Goal: Information Seeking & Learning: Learn about a topic

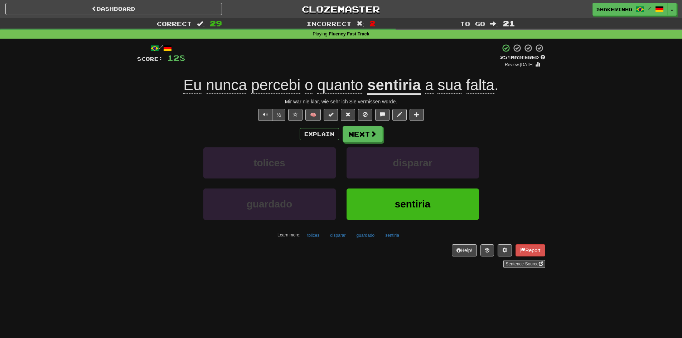
click at [356, 136] on button "Next" at bounding box center [363, 134] width 40 height 16
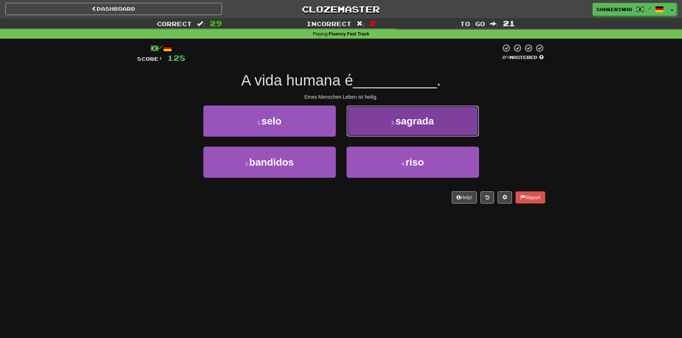
click at [409, 132] on button "2 . sagrada" at bounding box center [413, 121] width 133 height 31
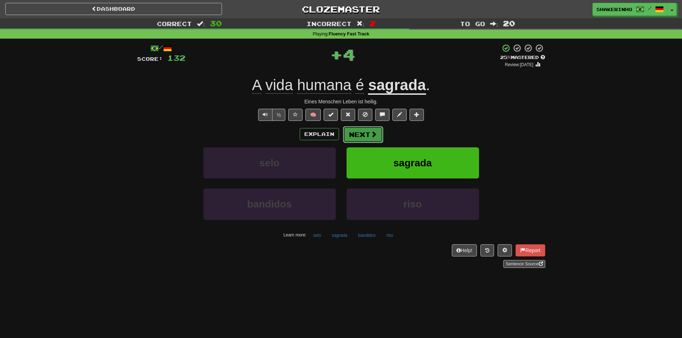
click at [358, 132] on button "Next" at bounding box center [363, 134] width 40 height 16
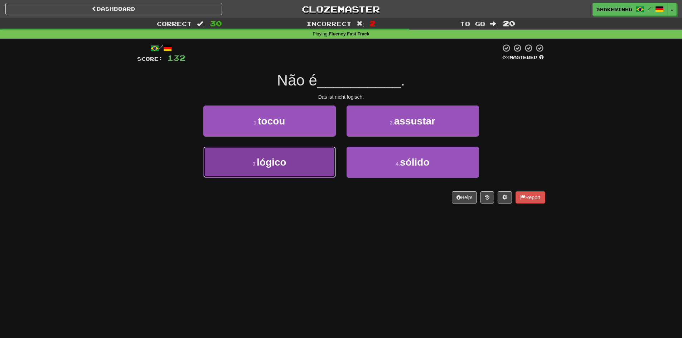
click at [288, 159] on button "3 . lógico" at bounding box center [269, 162] width 133 height 31
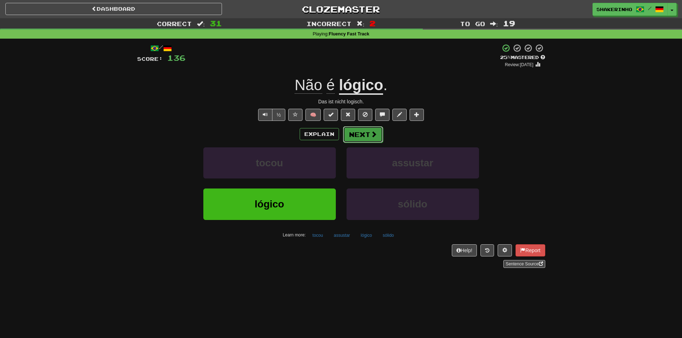
click at [368, 138] on button "Next" at bounding box center [363, 134] width 40 height 16
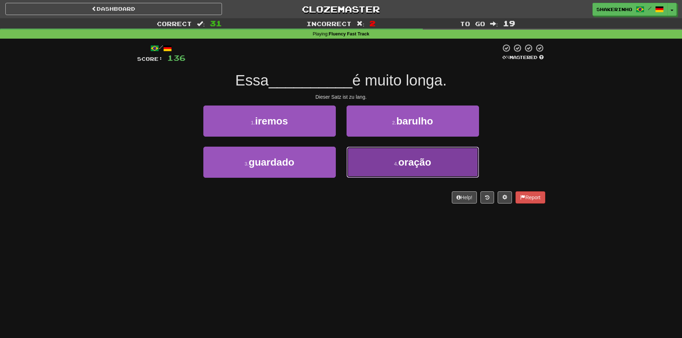
click at [384, 165] on button "4 . oração" at bounding box center [413, 162] width 133 height 31
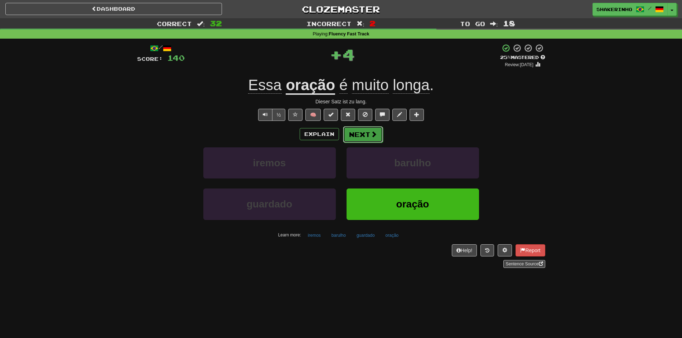
click at [364, 137] on button "Next" at bounding box center [363, 134] width 40 height 16
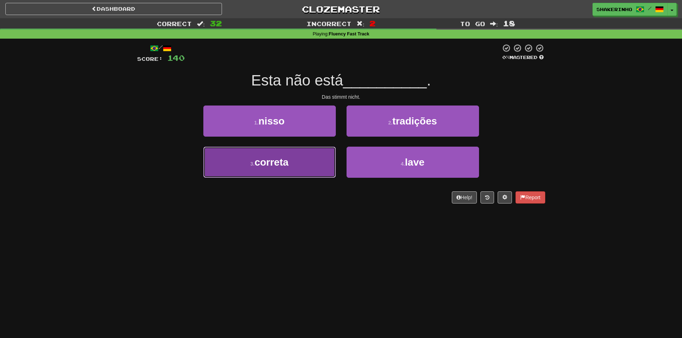
click at [304, 170] on button "3 . correta" at bounding box center [269, 162] width 133 height 31
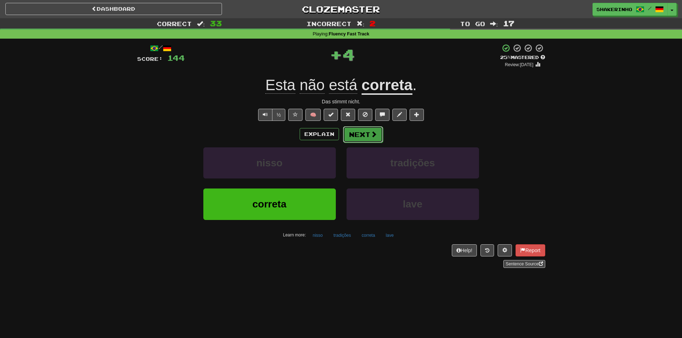
click at [355, 136] on button "Next" at bounding box center [363, 134] width 40 height 16
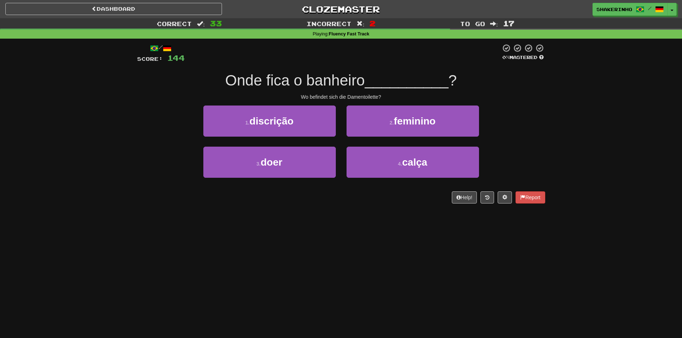
drag, startPoint x: 216, startPoint y: 83, endPoint x: 365, endPoint y: 83, distance: 149.3
click at [365, 83] on div "Onde fica o banheiro __________ ?" at bounding box center [341, 81] width 408 height 20
drag, startPoint x: 372, startPoint y: 126, endPoint x: 362, endPoint y: 124, distance: 10.3
click at [372, 126] on button "2 . feminino" at bounding box center [413, 121] width 133 height 31
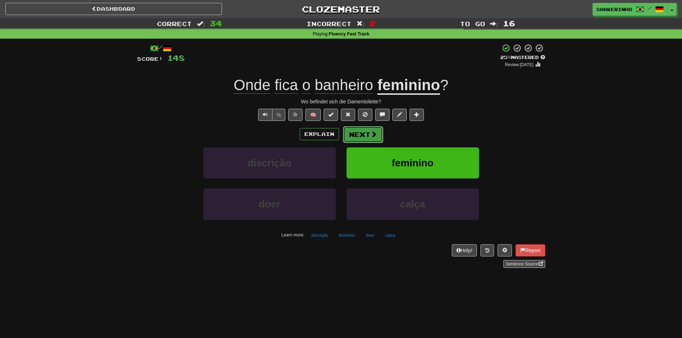
click at [356, 139] on button "Next" at bounding box center [363, 134] width 40 height 16
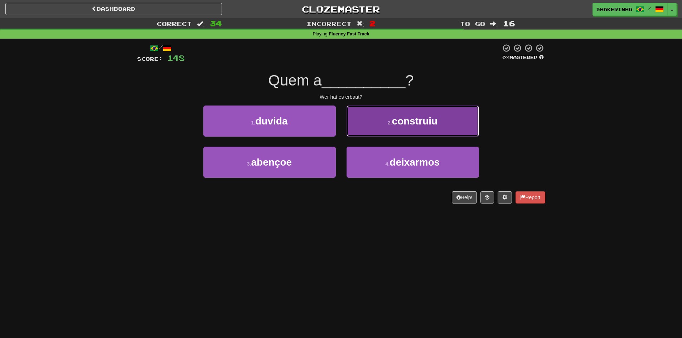
click at [381, 132] on button "2 . construiu" at bounding box center [413, 121] width 133 height 31
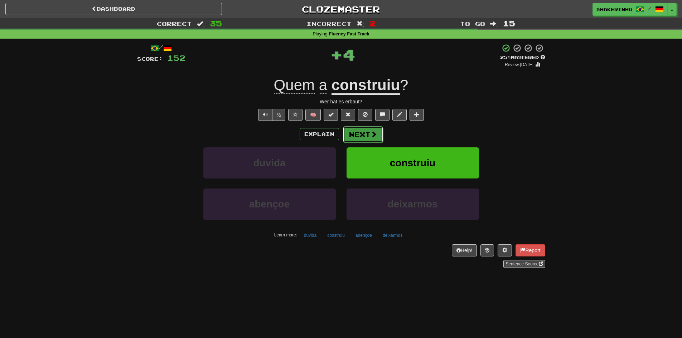
click at [357, 135] on button "Next" at bounding box center [363, 134] width 40 height 16
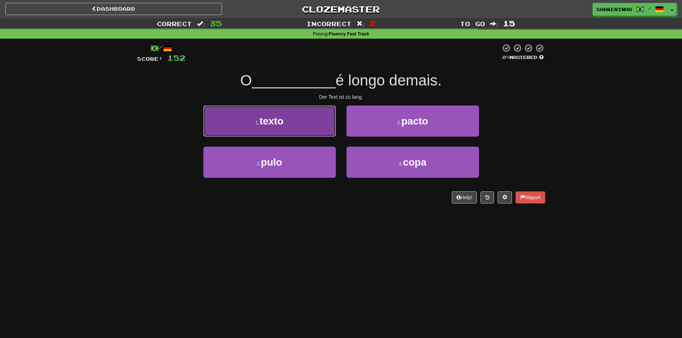
click at [285, 125] on button "1 . texto" at bounding box center [269, 121] width 133 height 31
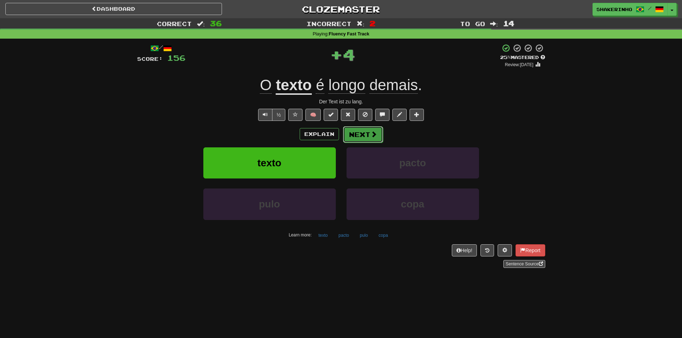
click at [368, 136] on button "Next" at bounding box center [363, 134] width 40 height 16
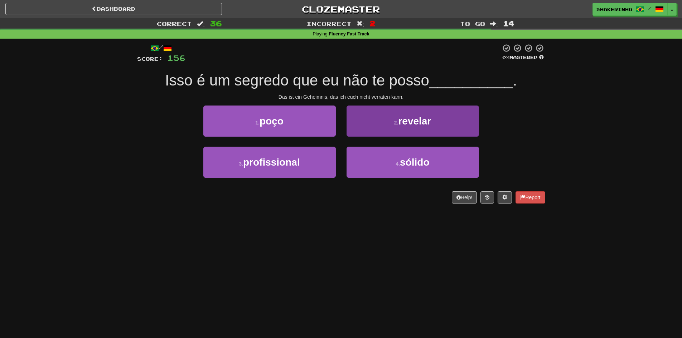
scroll to position [36, 0]
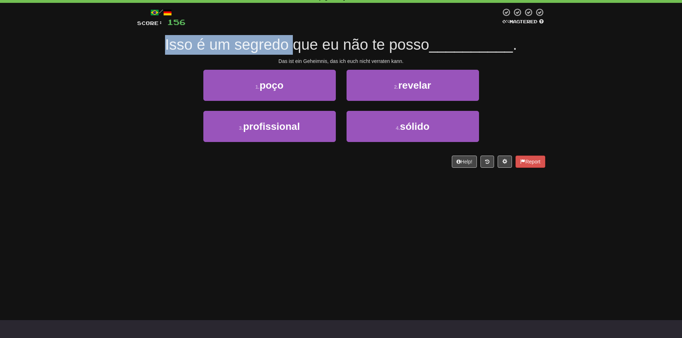
drag, startPoint x: 155, startPoint y: 41, endPoint x: 270, endPoint y: 37, distance: 115.4
click at [289, 40] on div "Isso é um segredo que eu não te posso __________ ." at bounding box center [341, 45] width 408 height 20
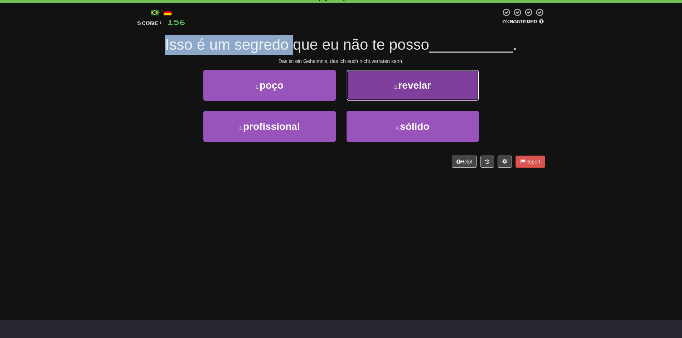
click at [376, 93] on button "2 . revelar" at bounding box center [413, 85] width 133 height 31
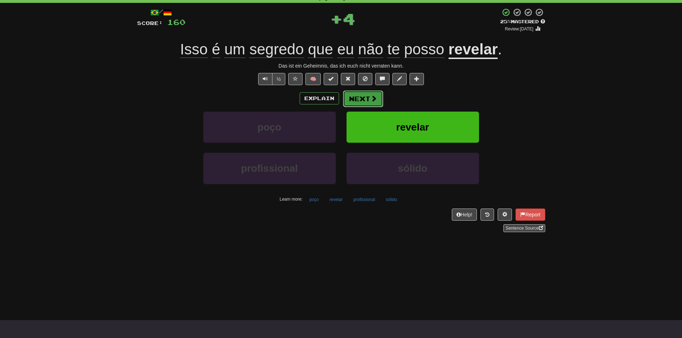
click at [366, 100] on button "Next" at bounding box center [363, 99] width 40 height 16
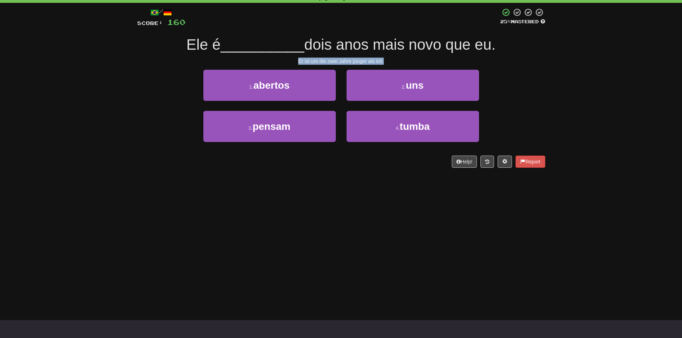
drag, startPoint x: 287, startPoint y: 59, endPoint x: 394, endPoint y: 63, distance: 107.2
click at [394, 63] on div "Er ist um die zwei Jahre jünger als ich." at bounding box center [341, 61] width 408 height 7
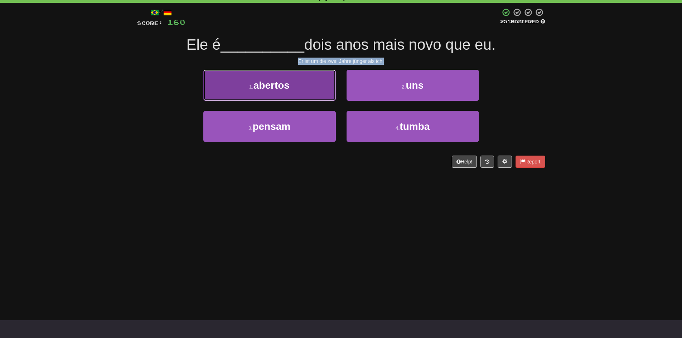
click at [234, 80] on button "1 . abertos" at bounding box center [269, 85] width 133 height 31
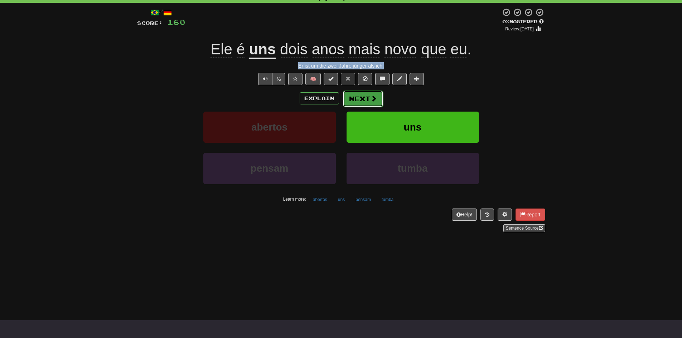
click at [356, 102] on button "Next" at bounding box center [363, 99] width 40 height 16
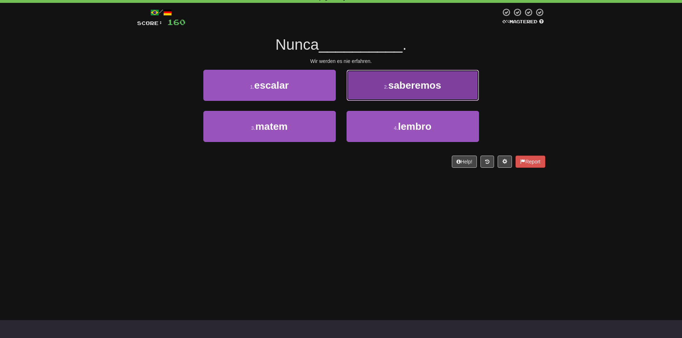
click at [373, 91] on button "2 . saberemos" at bounding box center [413, 85] width 133 height 31
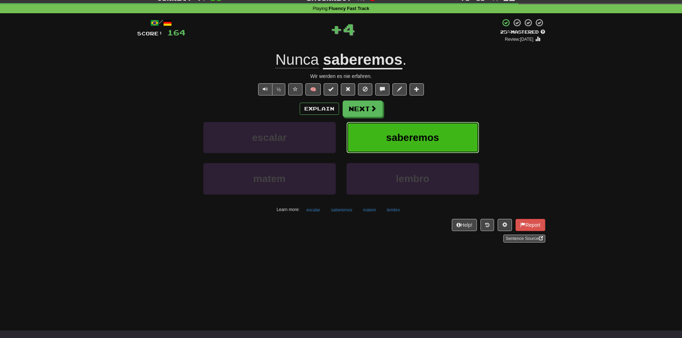
scroll to position [0, 0]
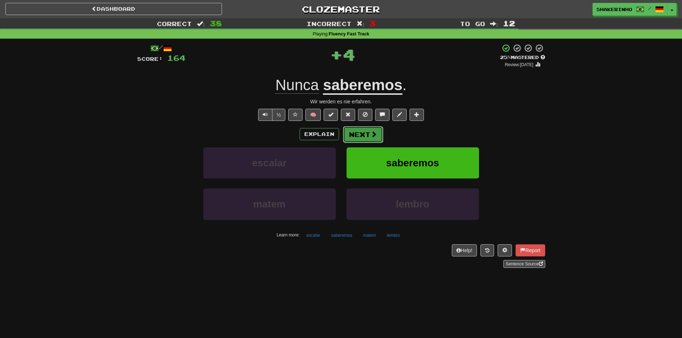
click at [363, 133] on button "Next" at bounding box center [363, 134] width 40 height 16
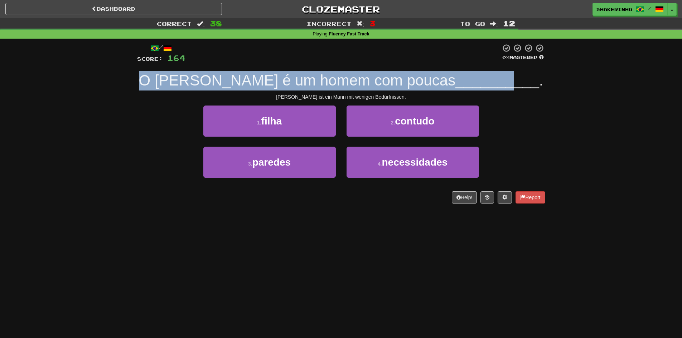
drag, startPoint x: 176, startPoint y: 85, endPoint x: 464, endPoint y: 85, distance: 288.3
click at [464, 85] on div "Correct : 38 Incorrect : 3 To go : 12 Playing : Fluency Fast Track / Score: 164…" at bounding box center [341, 116] width 682 height 196
click at [464, 85] on span "__________" at bounding box center [498, 80] width 84 height 17
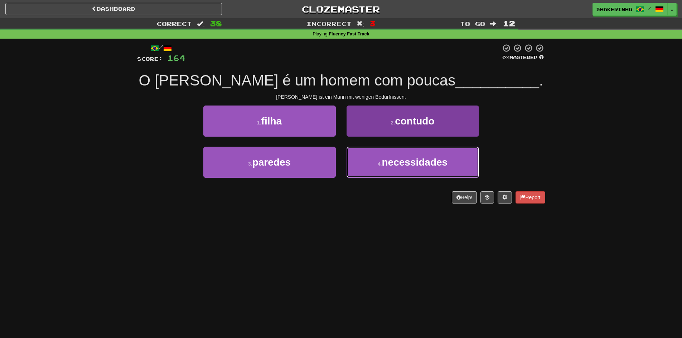
click at [390, 167] on span "necessidades" at bounding box center [415, 162] width 66 height 11
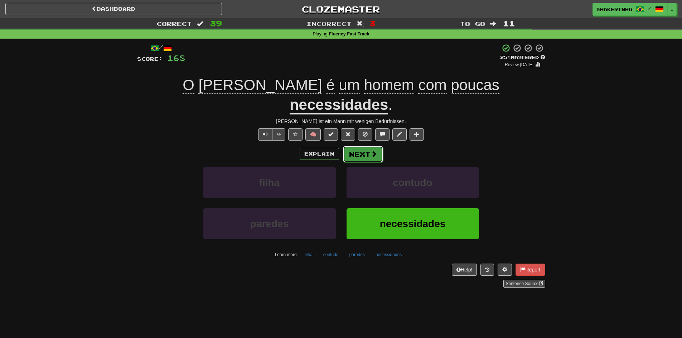
click at [353, 146] on button "Next" at bounding box center [363, 154] width 40 height 16
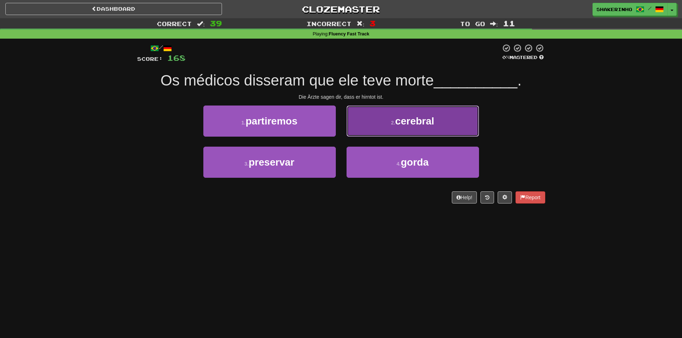
click at [442, 128] on button "2 . cerebral" at bounding box center [413, 121] width 133 height 31
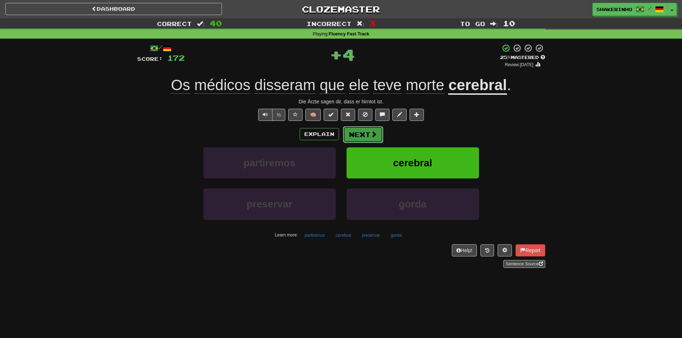
click at [359, 134] on button "Next" at bounding box center [363, 134] width 40 height 16
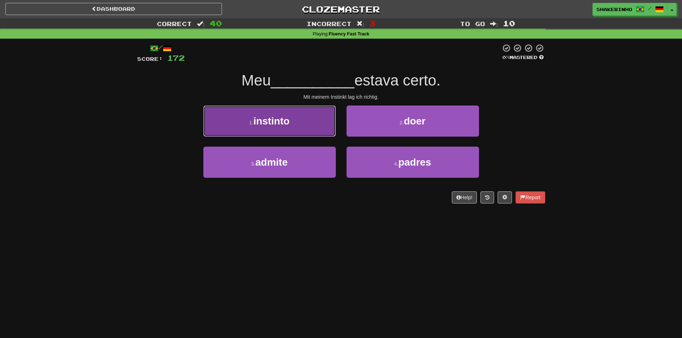
click at [270, 118] on span "instinto" at bounding box center [272, 121] width 36 height 11
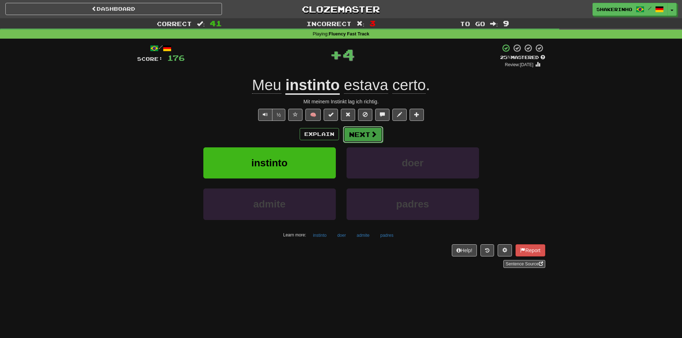
click at [367, 133] on button "Next" at bounding box center [363, 134] width 40 height 16
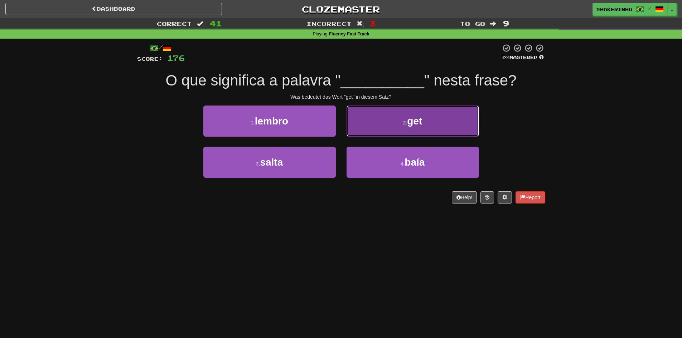
click at [420, 126] on span "get" at bounding box center [414, 121] width 15 height 11
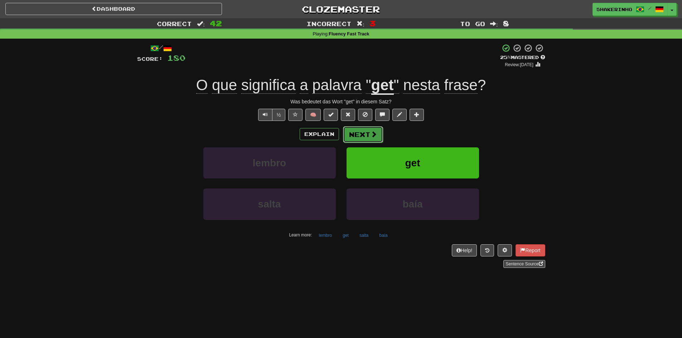
click at [360, 135] on button "Next" at bounding box center [363, 134] width 40 height 16
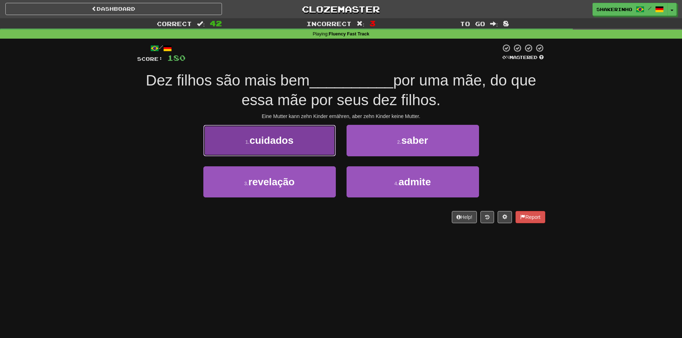
click at [312, 134] on button "1 . cuidados" at bounding box center [269, 140] width 133 height 31
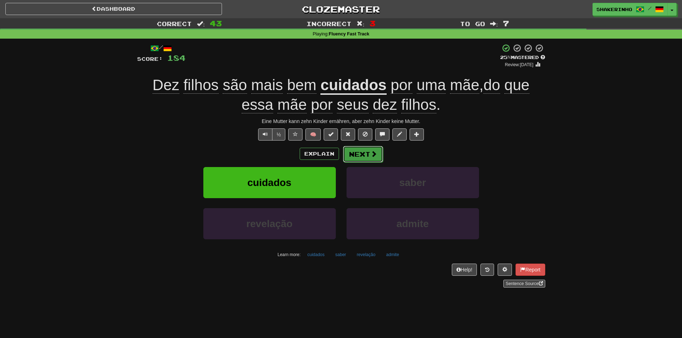
click at [356, 156] on button "Next" at bounding box center [363, 154] width 40 height 16
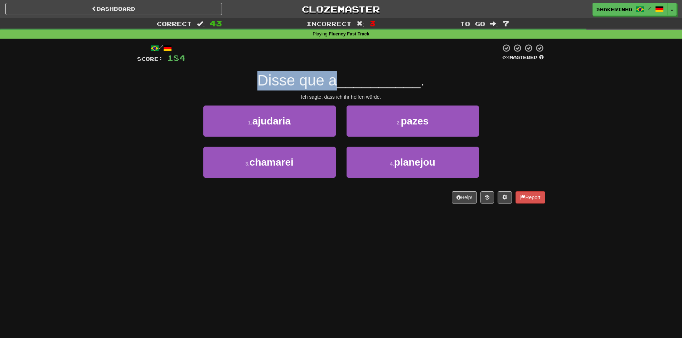
drag, startPoint x: 250, startPoint y: 82, endPoint x: 336, endPoint y: 87, distance: 86.4
click at [336, 87] on div "Disse que a __________ ." at bounding box center [341, 81] width 408 height 20
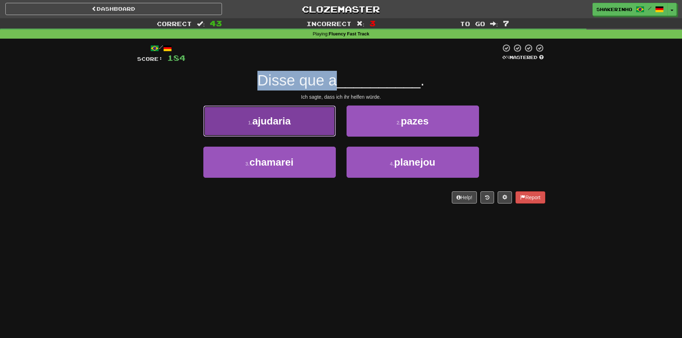
click at [293, 124] on button "1 . ajudaria" at bounding box center [269, 121] width 133 height 31
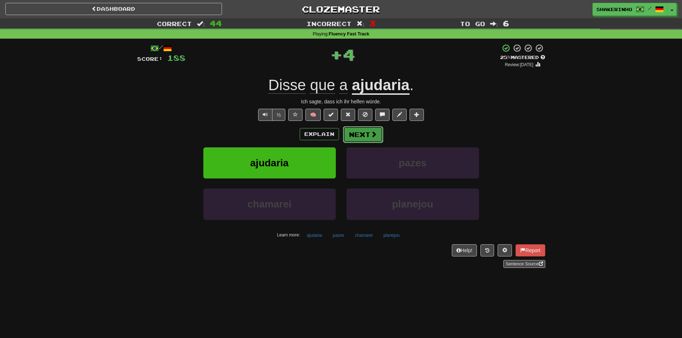
click at [372, 138] on button "Next" at bounding box center [363, 134] width 40 height 16
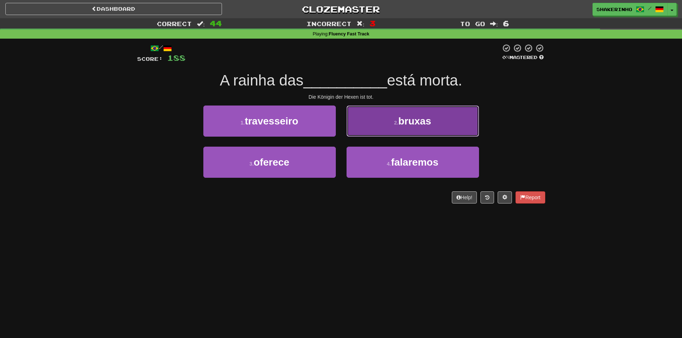
click at [409, 130] on button "2 . bruxas" at bounding box center [413, 121] width 133 height 31
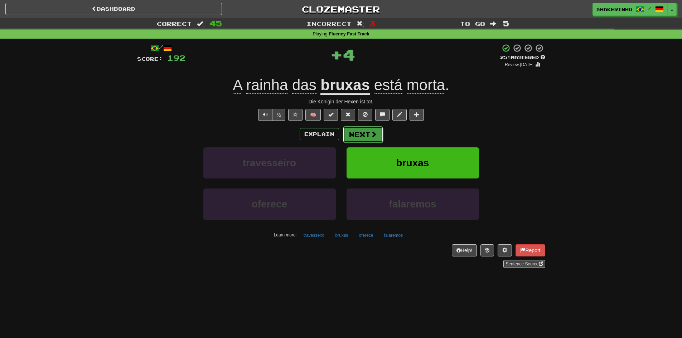
click at [360, 137] on button "Next" at bounding box center [363, 134] width 40 height 16
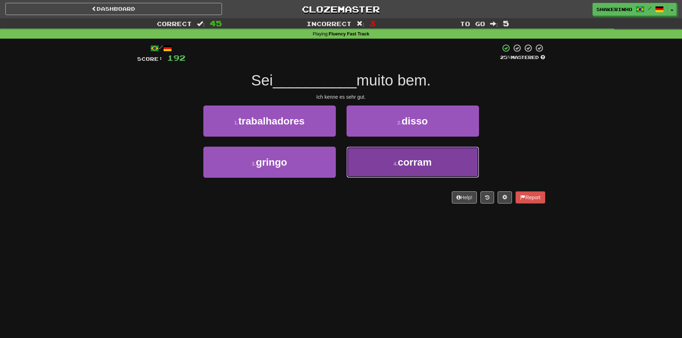
click at [380, 170] on button "4 . corram" at bounding box center [413, 162] width 133 height 31
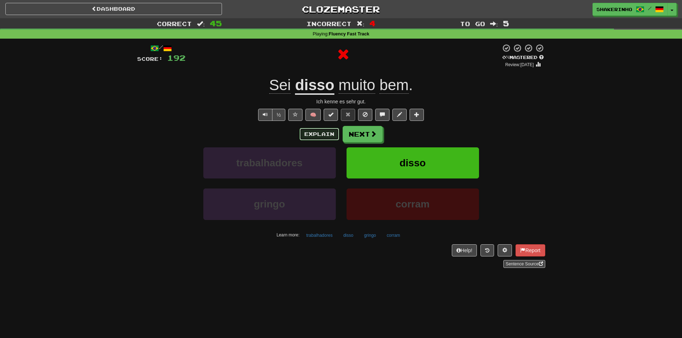
click at [316, 134] on button "Explain" at bounding box center [319, 134] width 39 height 12
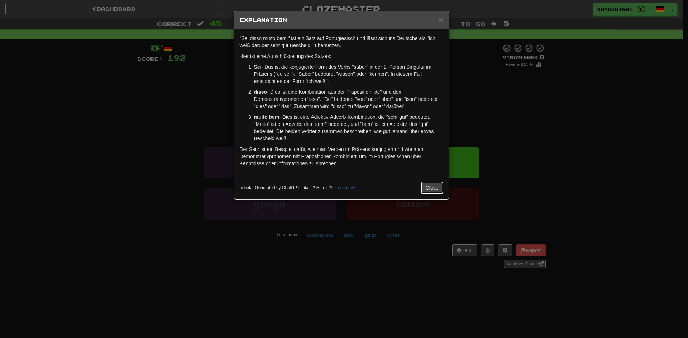
click at [432, 186] on button "Close" at bounding box center [432, 188] width 22 height 12
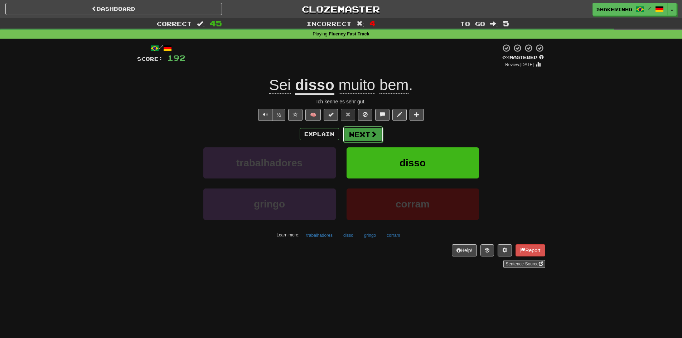
click at [361, 136] on button "Next" at bounding box center [363, 134] width 40 height 16
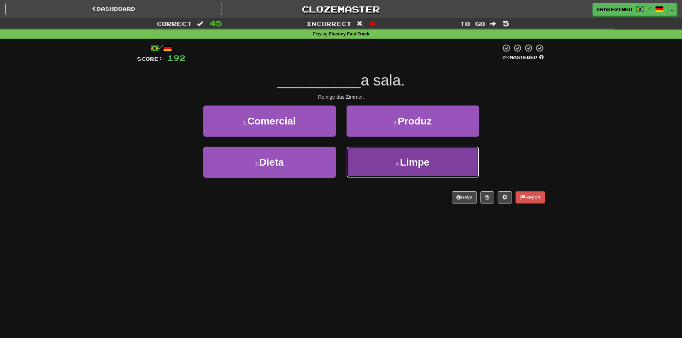
click at [383, 167] on button "4 . Limpe" at bounding box center [413, 162] width 133 height 31
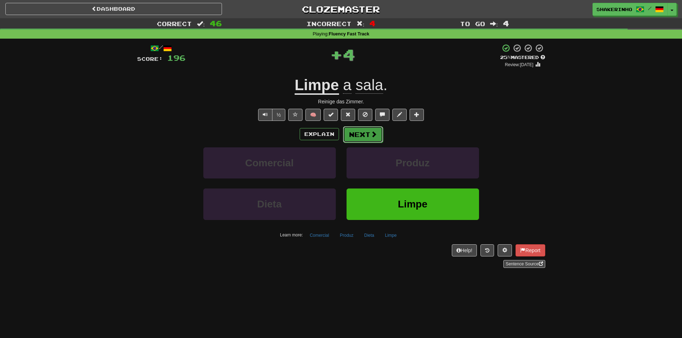
click at [364, 136] on button "Next" at bounding box center [363, 134] width 40 height 16
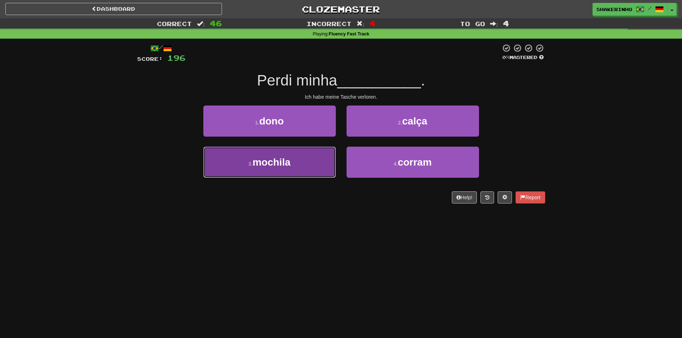
click at [307, 158] on button "3 . mochila" at bounding box center [269, 162] width 133 height 31
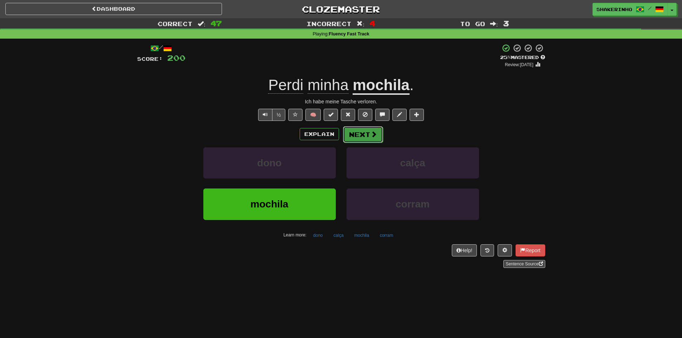
click at [358, 138] on button "Next" at bounding box center [363, 134] width 40 height 16
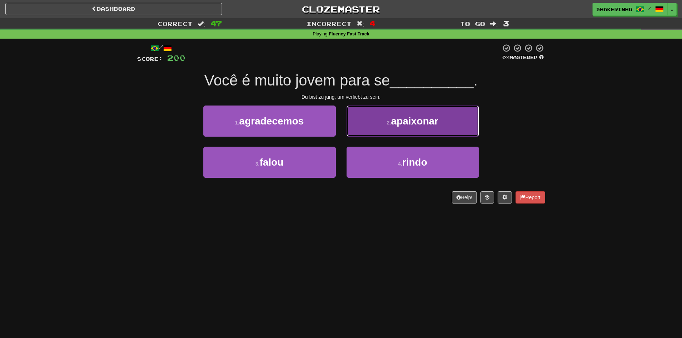
click at [378, 126] on button "2 . apaixonar" at bounding box center [413, 121] width 133 height 31
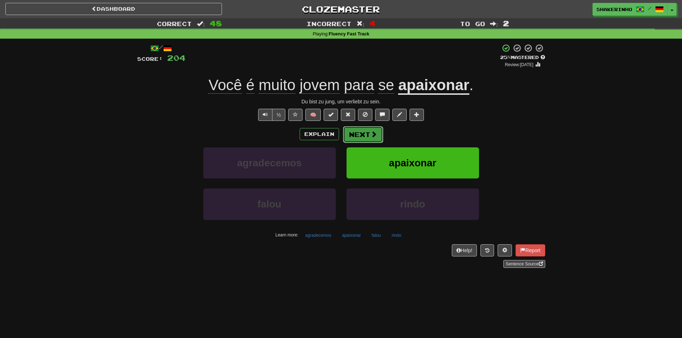
click at [367, 139] on button "Next" at bounding box center [363, 134] width 40 height 16
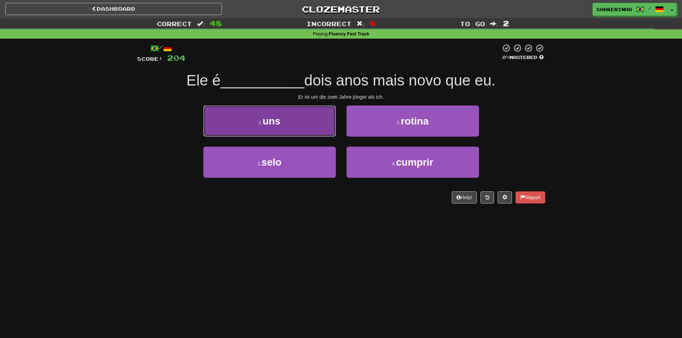
click at [317, 129] on button "1 . uns" at bounding box center [269, 121] width 133 height 31
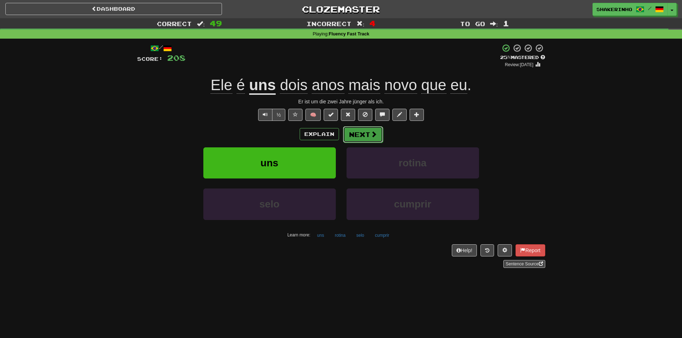
click at [365, 134] on button "Next" at bounding box center [363, 134] width 40 height 16
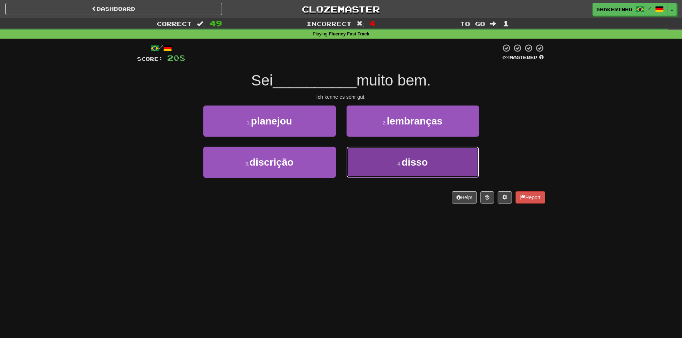
click at [391, 158] on button "4 . disso" at bounding box center [413, 162] width 133 height 31
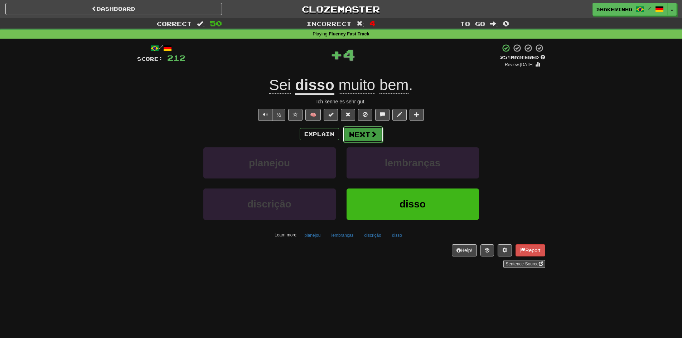
click at [369, 133] on button "Next" at bounding box center [363, 134] width 40 height 16
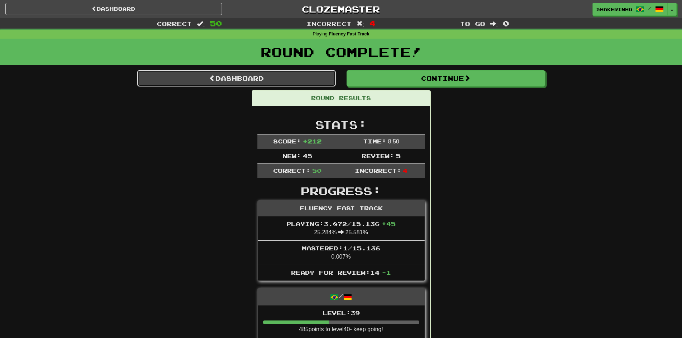
click at [241, 78] on link "Dashboard" at bounding box center [236, 78] width 199 height 16
